Goal: Information Seeking & Learning: Find specific fact

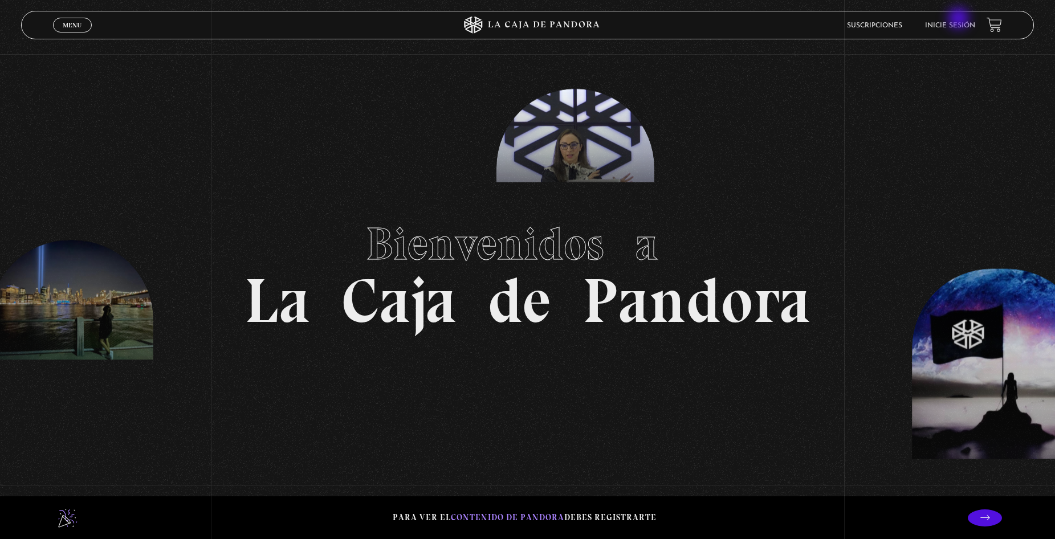
click at [963, 21] on li "Inicie sesión" at bounding box center [950, 26] width 50 height 18
click at [972, 26] on link "Inicie sesión" at bounding box center [950, 25] width 50 height 7
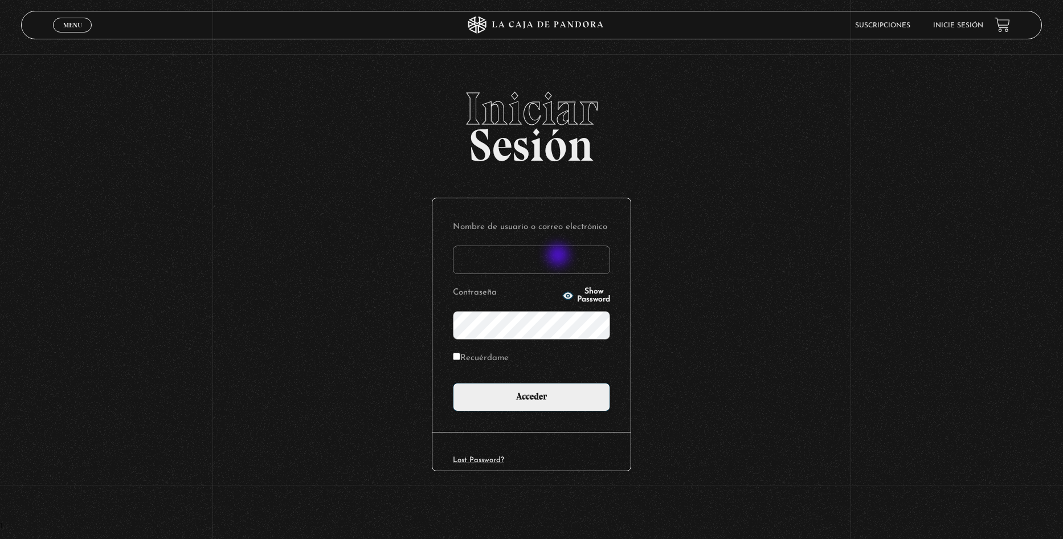
click at [560, 256] on input "Nombre de usuario o correo electrónico" at bounding box center [531, 260] width 157 height 28
click at [568, 303] on p "Contraseña Show Password" at bounding box center [531, 311] width 157 height 55
type input "ulatebolandivaleria@gmail.com"
click at [580, 296] on span "Show Password" at bounding box center [593, 296] width 33 height 16
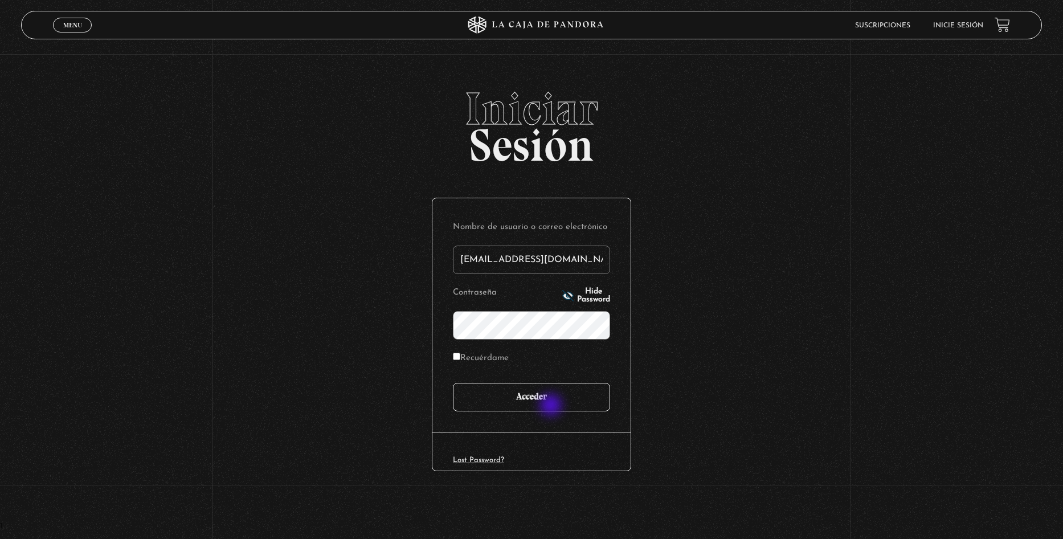
click at [552, 406] on input "Acceder" at bounding box center [531, 397] width 157 height 28
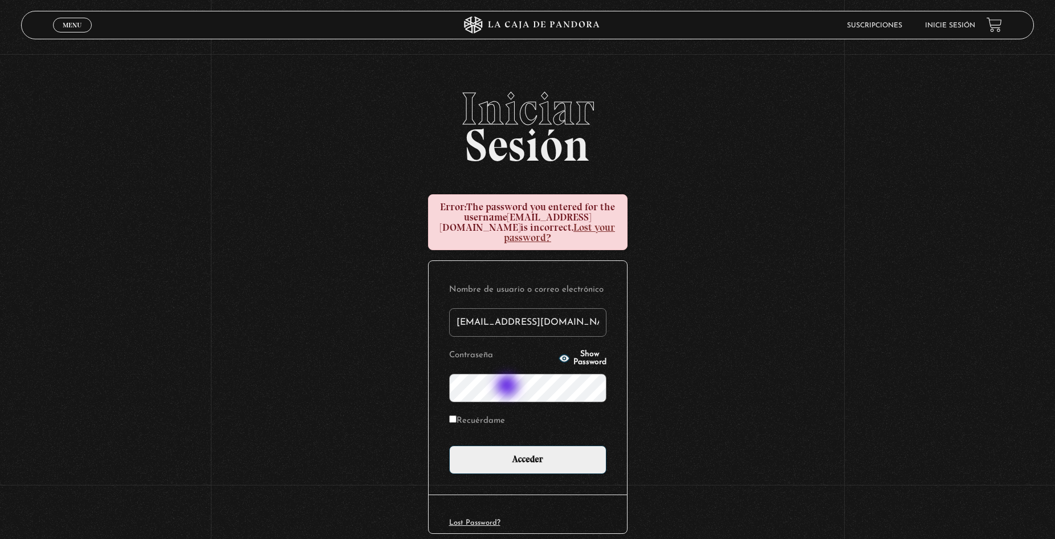
click at [449, 446] on input "Acceder" at bounding box center [527, 460] width 157 height 28
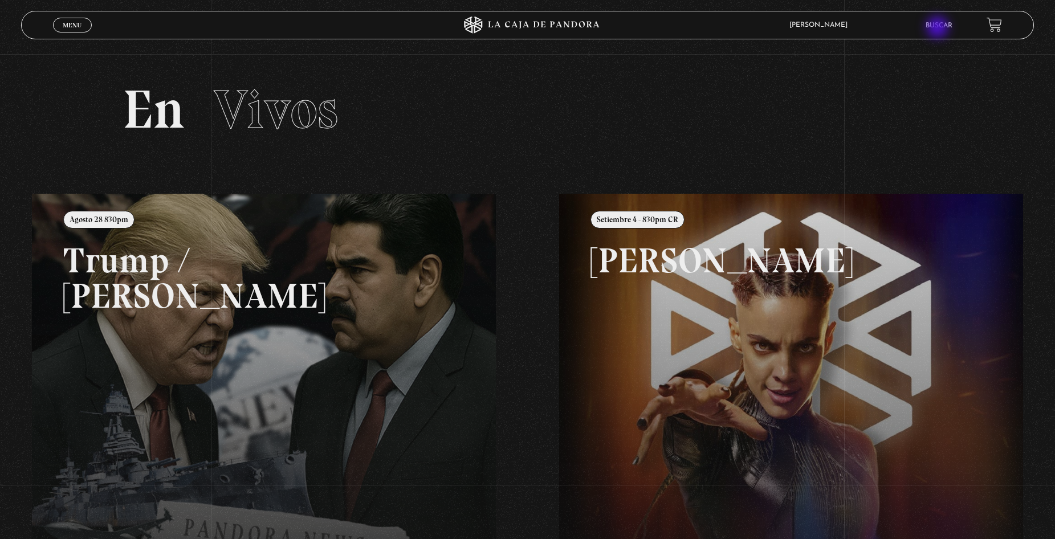
click at [939, 28] on link "Buscar" at bounding box center [939, 25] width 27 height 7
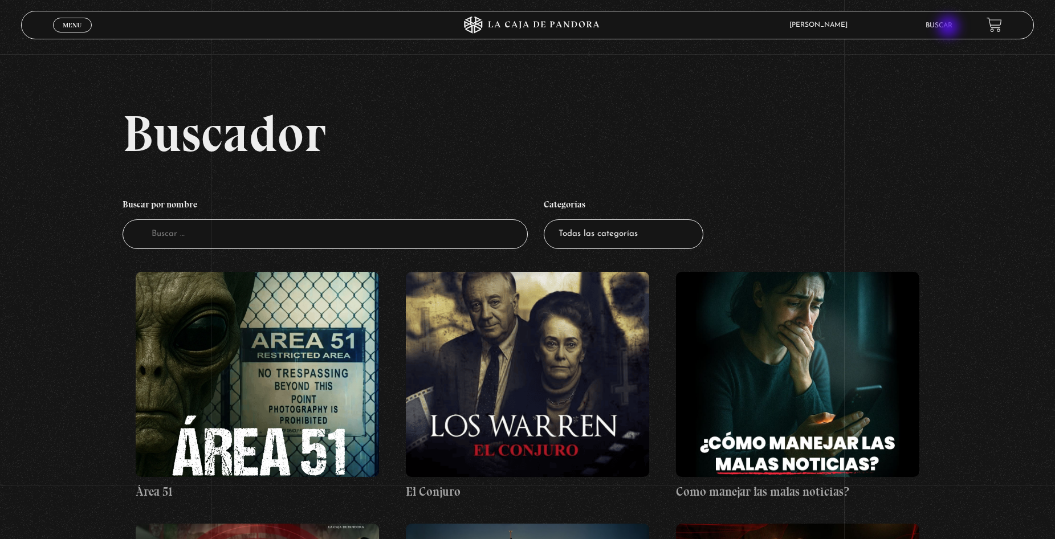
click at [949, 28] on link "Buscar" at bounding box center [939, 25] width 27 height 7
click at [238, 243] on input "Buscador" at bounding box center [325, 234] width 405 height 30
type input "tarot"
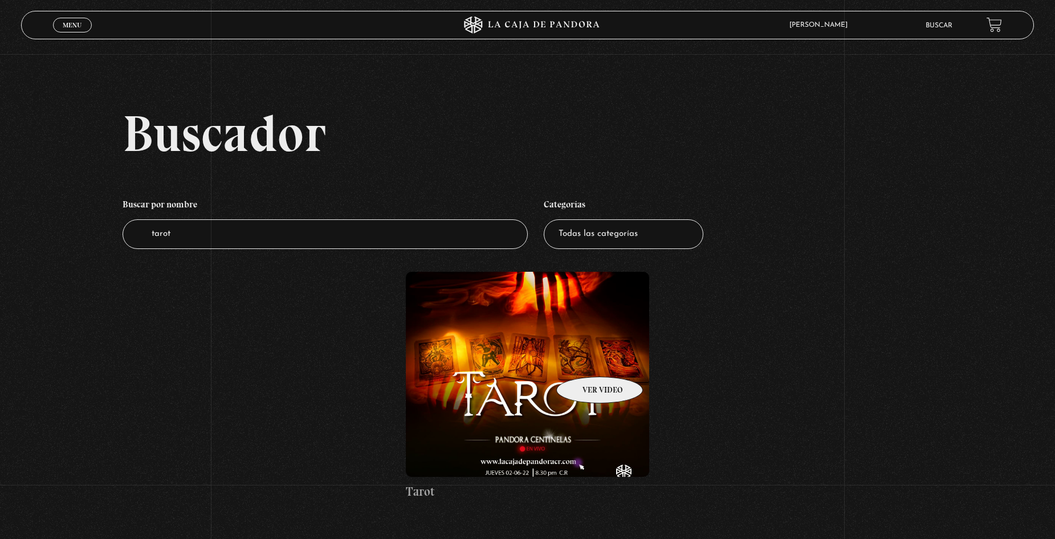
click at [585, 360] on figure at bounding box center [527, 374] width 243 height 205
